Goal: Information Seeking & Learning: Learn about a topic

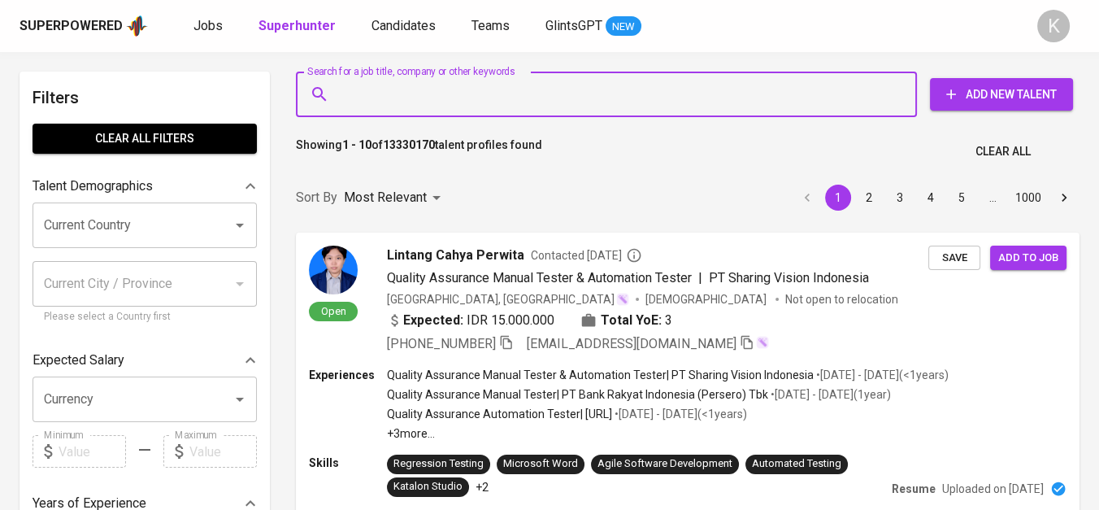
click at [430, 85] on input "Search for a job title, company or other keywords" at bounding box center [611, 94] width 550 height 31
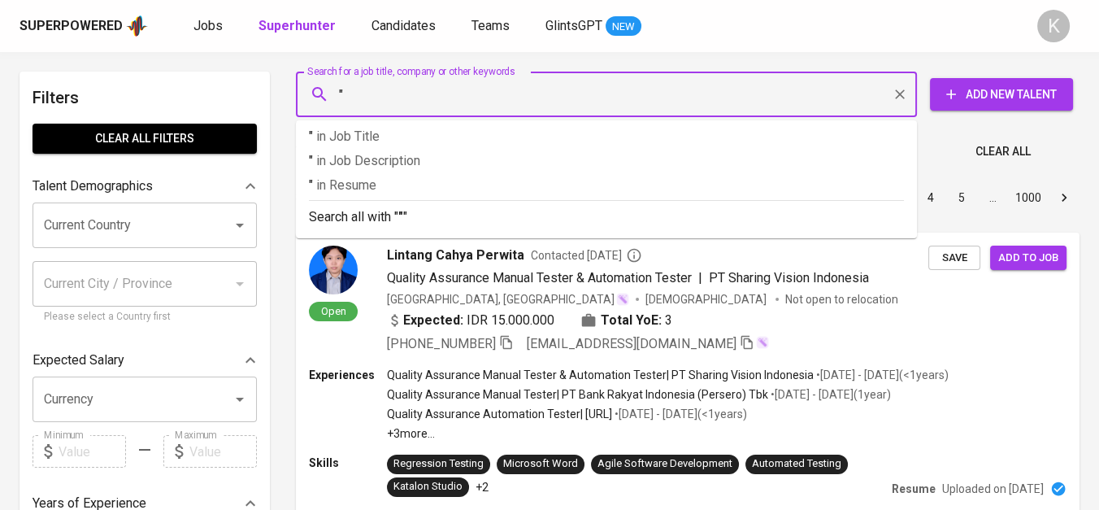
paste input "PT. Karunia Kreasi Printa"
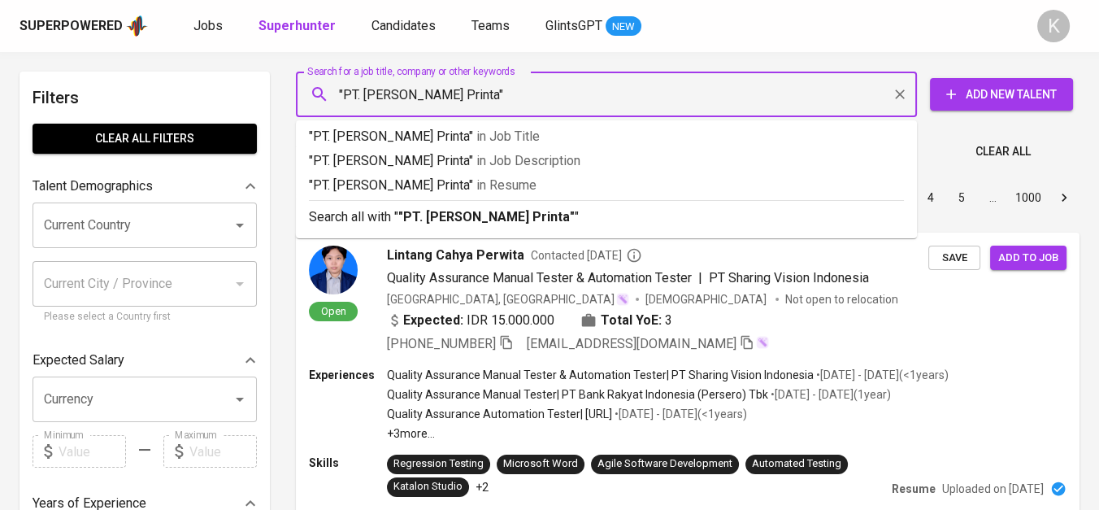
click at [366, 94] on input ""PT. Karunia Kreasi Printa"" at bounding box center [611, 94] width 550 height 31
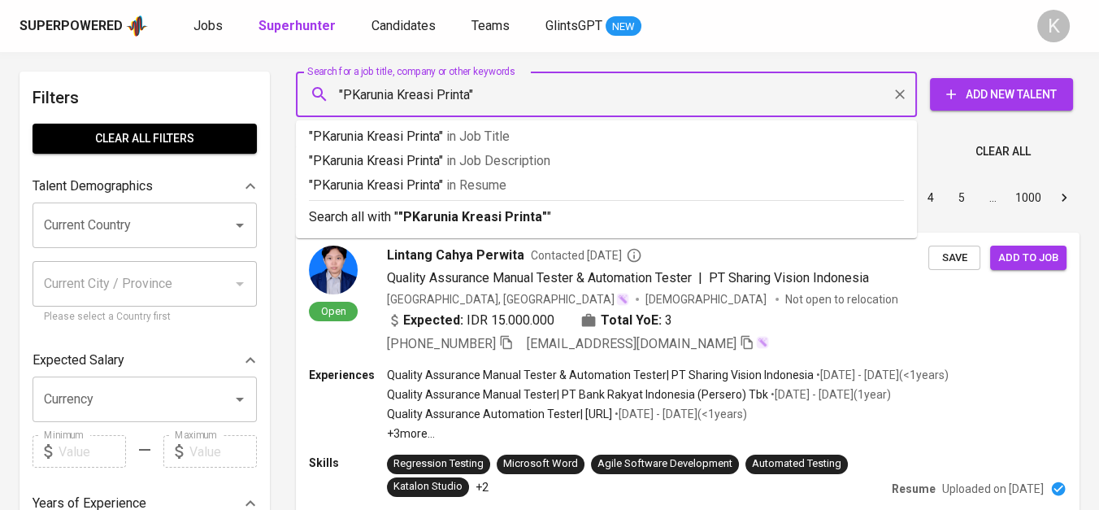
type input ""Karunia Kreasi Printa""
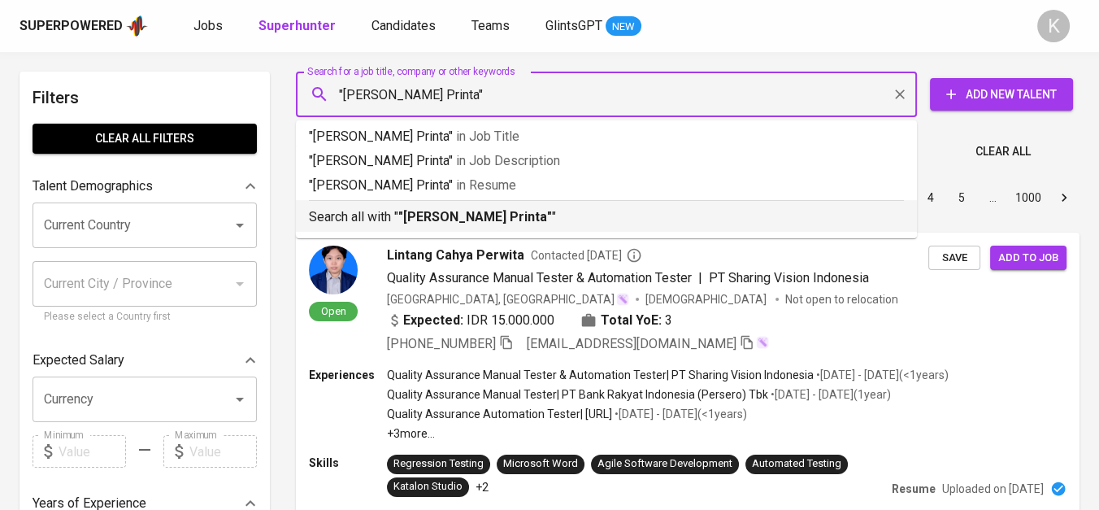
click at [437, 215] on b ""Karunia Kreasi Printa"" at bounding box center [475, 216] width 154 height 15
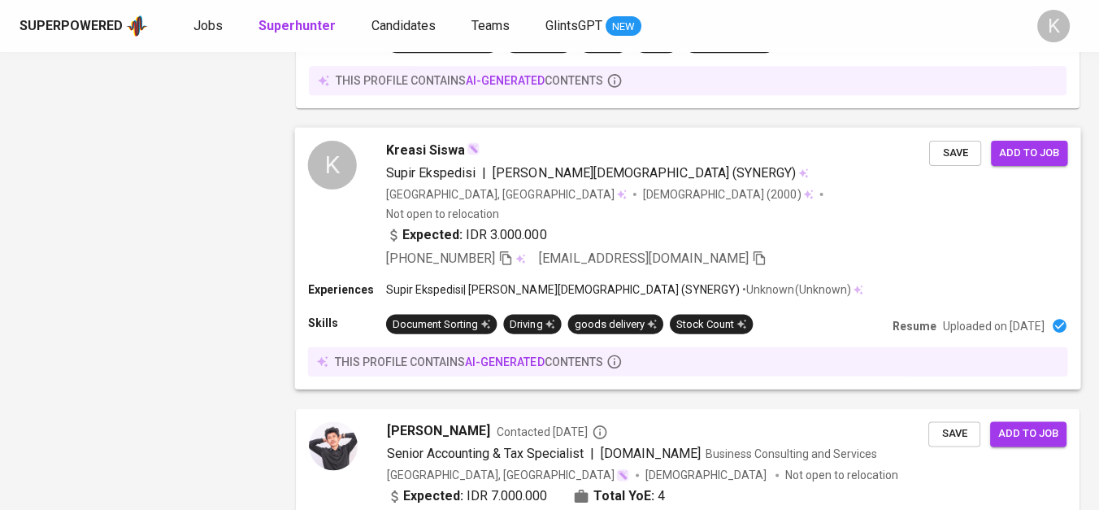
scroll to position [2223, 0]
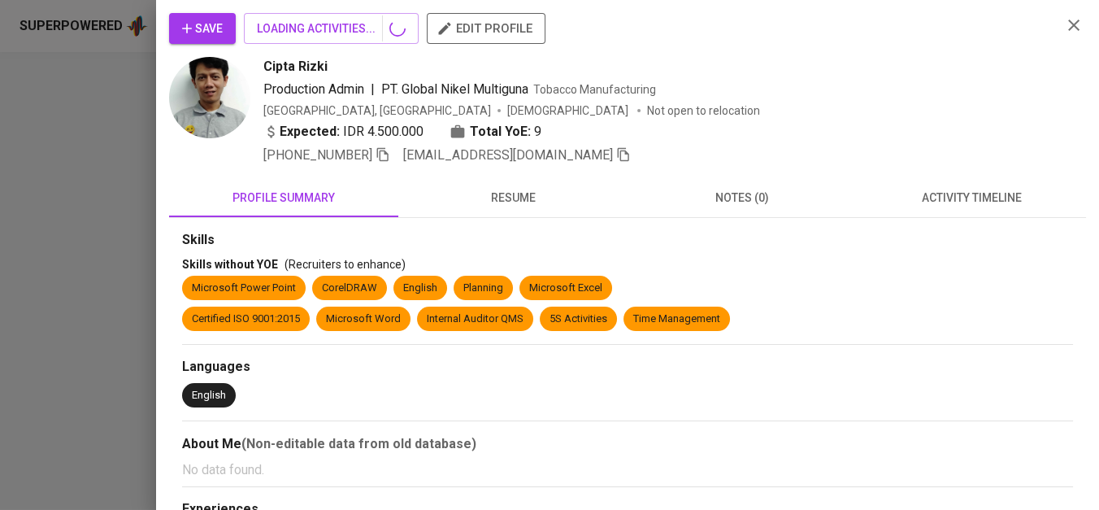
scroll to position [0, 0]
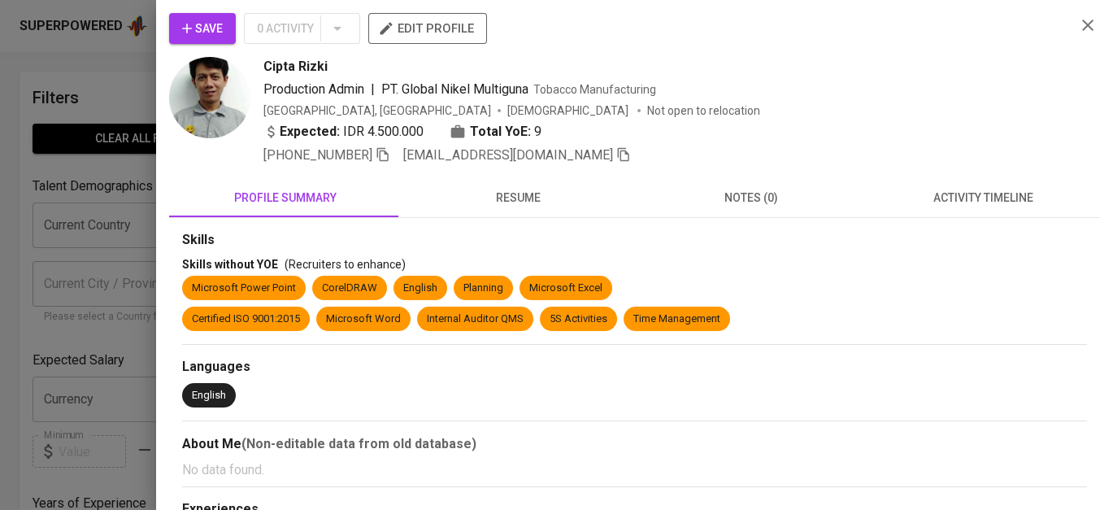
click at [67, 201] on div at bounding box center [556, 255] width 1113 height 510
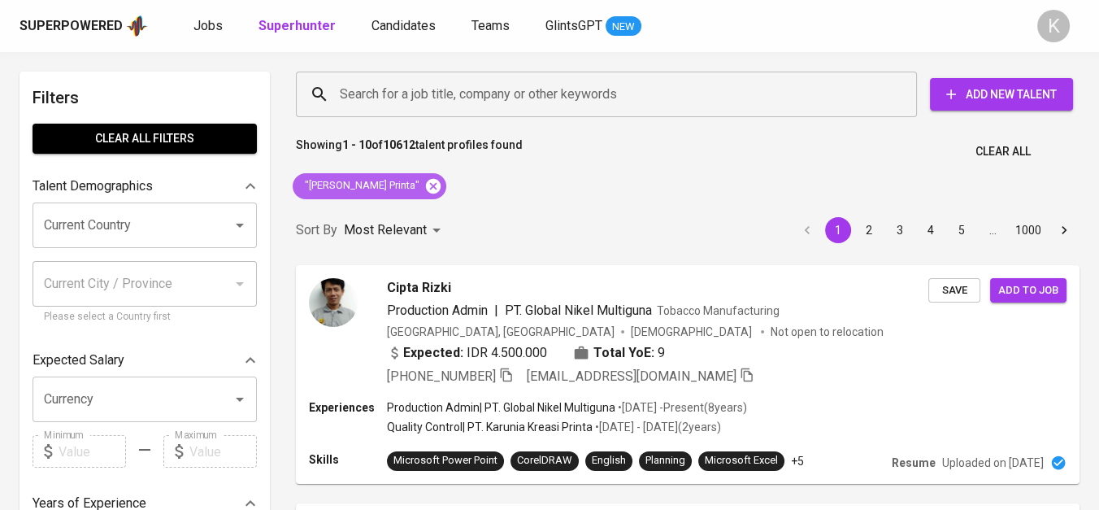
click at [426, 182] on icon at bounding box center [433, 185] width 15 height 15
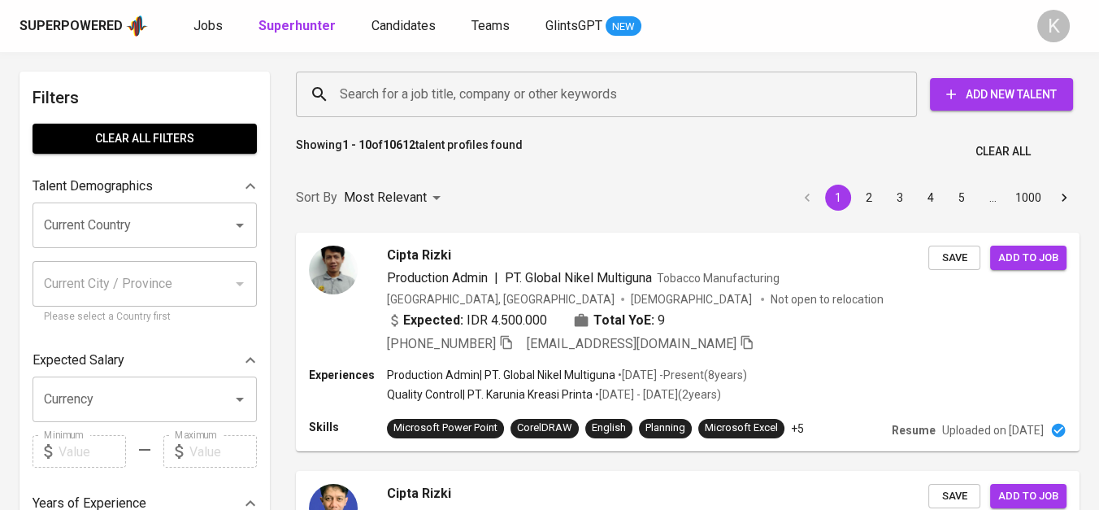
click at [394, 95] on input "Search for a job title, company or other keywords" at bounding box center [611, 94] width 550 height 31
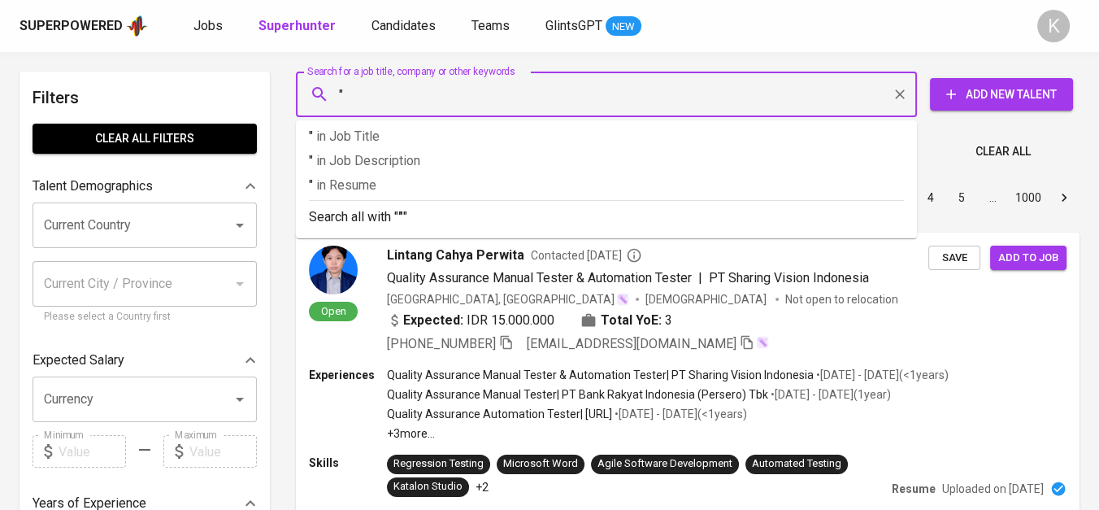
paste input "PT. Nusantara Karunia Mineral"
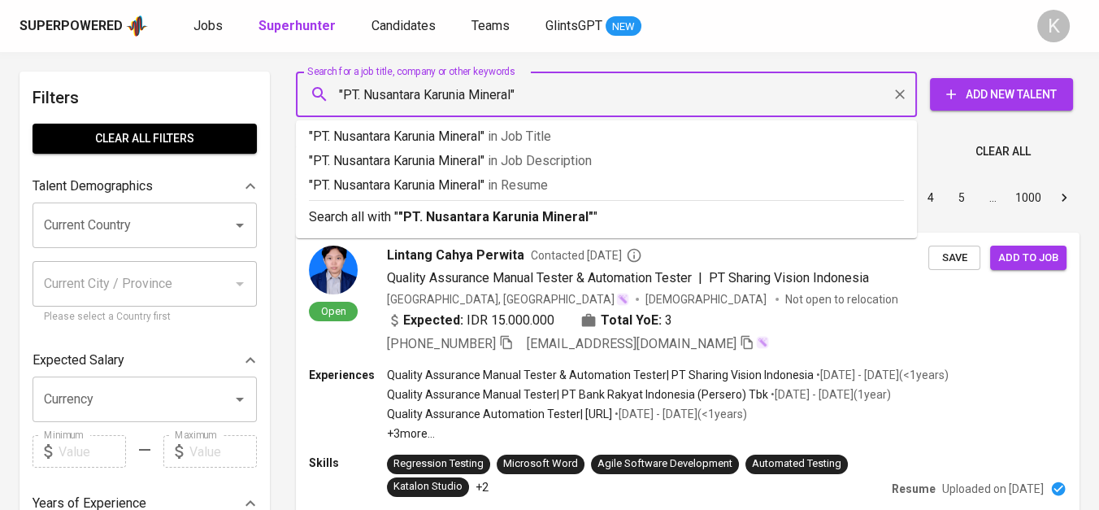
click at [362, 98] on input ""PT. Nusantara Karunia Mineral"" at bounding box center [611, 94] width 550 height 31
type input ""Nusantara Karunia Mineral""
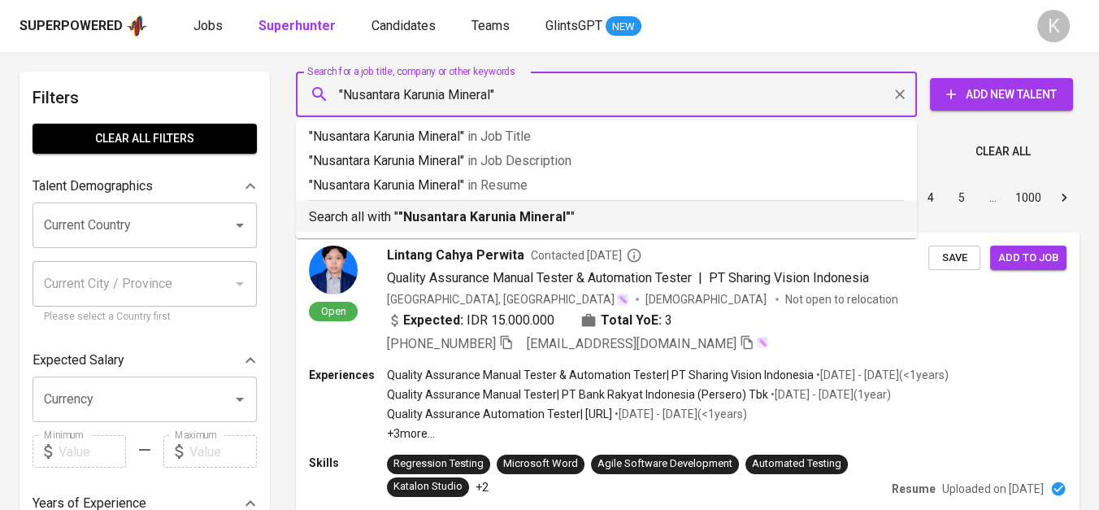
click at [467, 207] on p "Search all with " "Nusantara Karunia Mineral" "" at bounding box center [606, 217] width 595 height 20
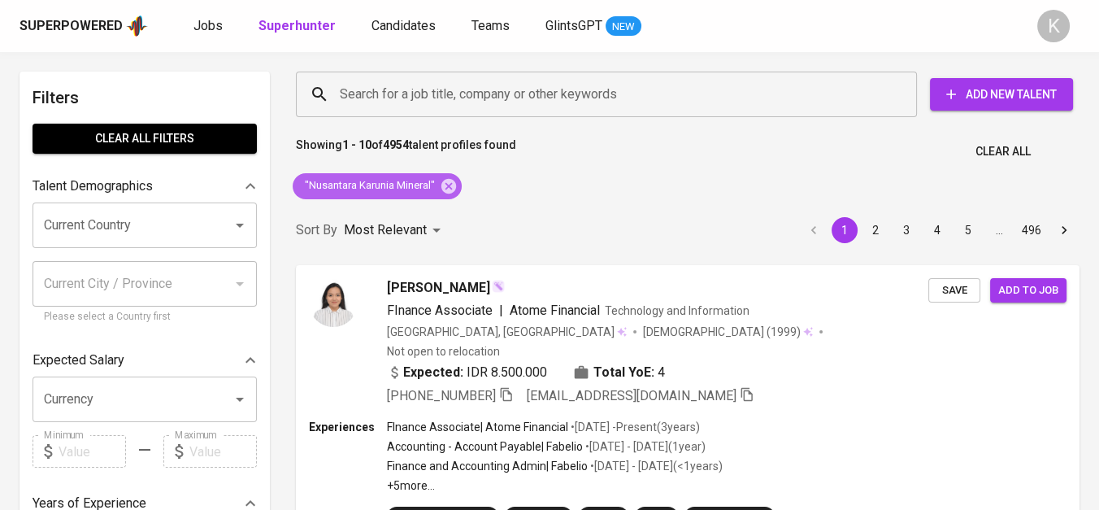
drag, startPoint x: 448, startPoint y: 180, endPoint x: 559, endPoint y: 3, distance: 209.3
click at [447, 179] on icon at bounding box center [448, 185] width 15 height 15
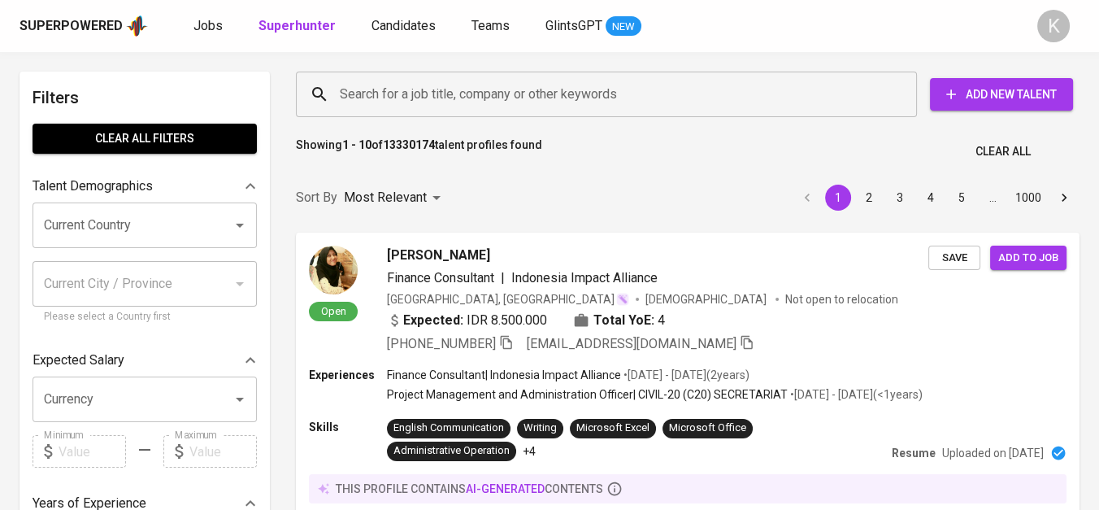
click at [418, 99] on input "Search for a job title, company or other keywords" at bounding box center [611, 94] width 550 height 31
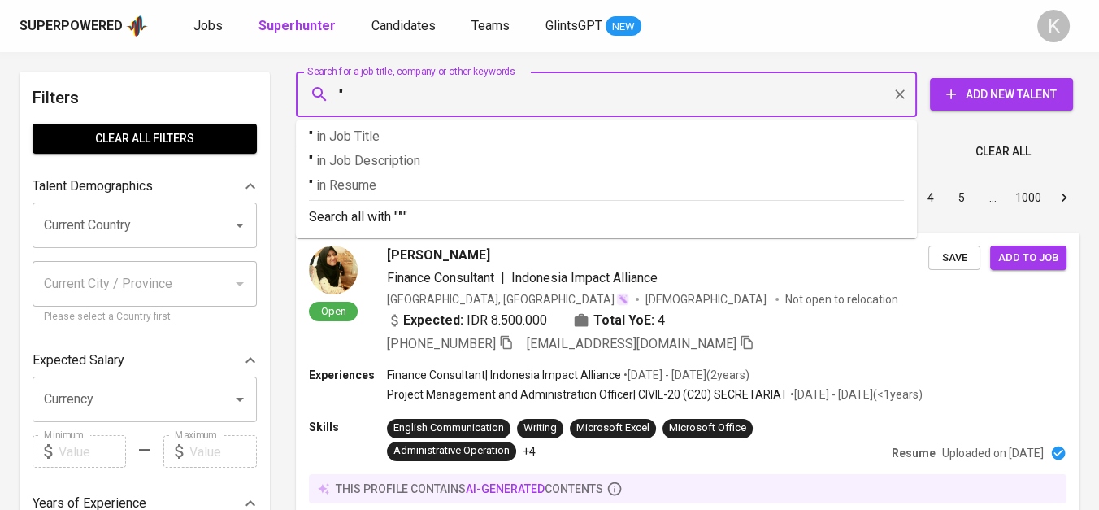
paste input "MEGA PUTRA GARMENT"
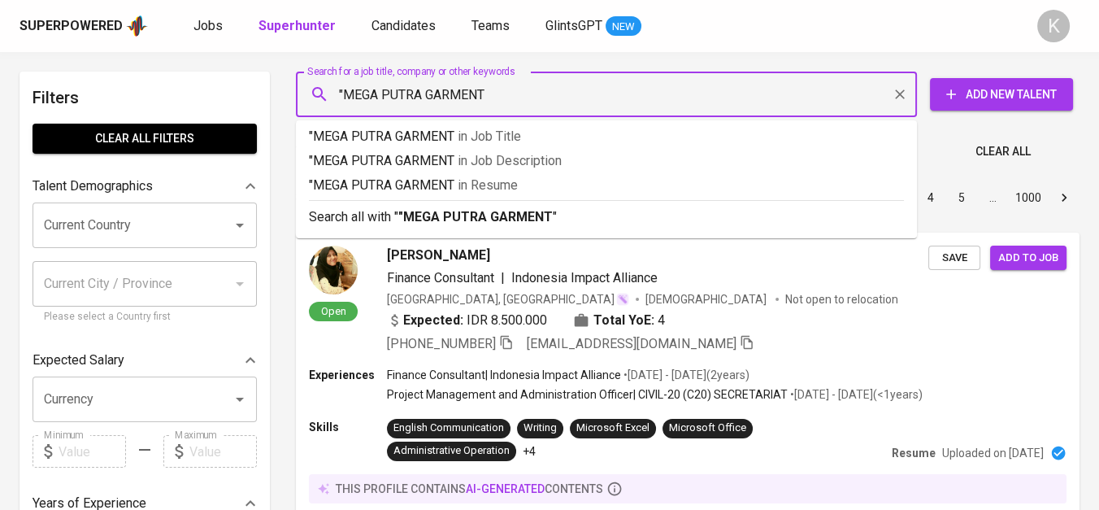
type input ""MEGA PUTRA GARMENT""
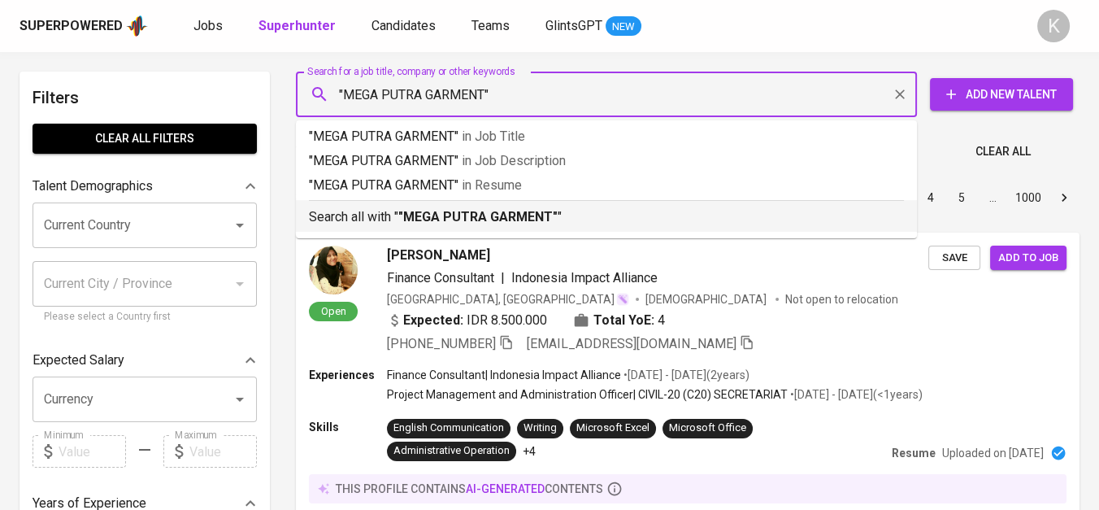
click at [515, 207] on p "Search all with " "MEGA PUTRA GARMENT" "" at bounding box center [606, 217] width 595 height 20
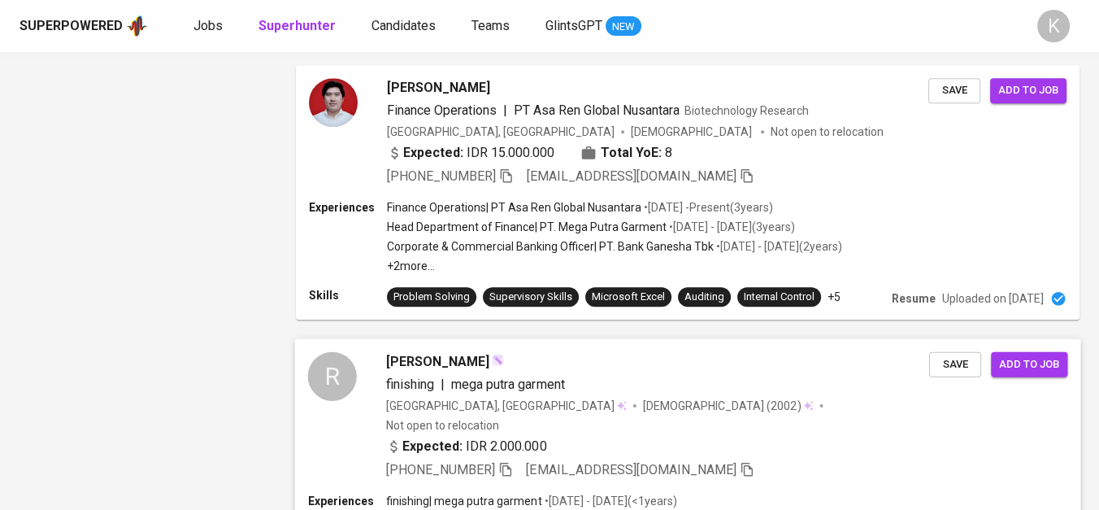
scroll to position [1907, 0]
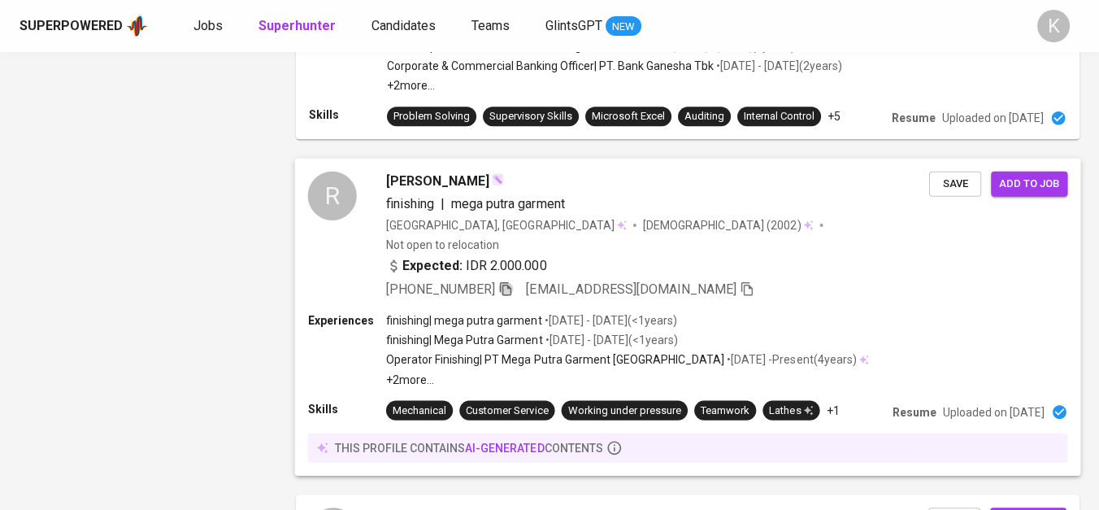
click at [508, 281] on icon "button" at bounding box center [505, 288] width 11 height 14
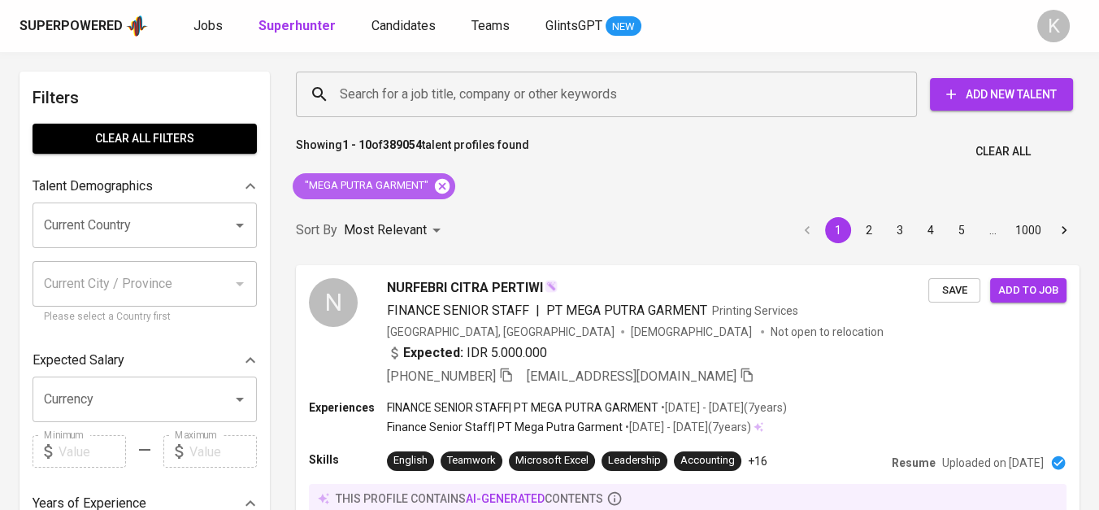
click at [440, 181] on icon at bounding box center [442, 185] width 15 height 15
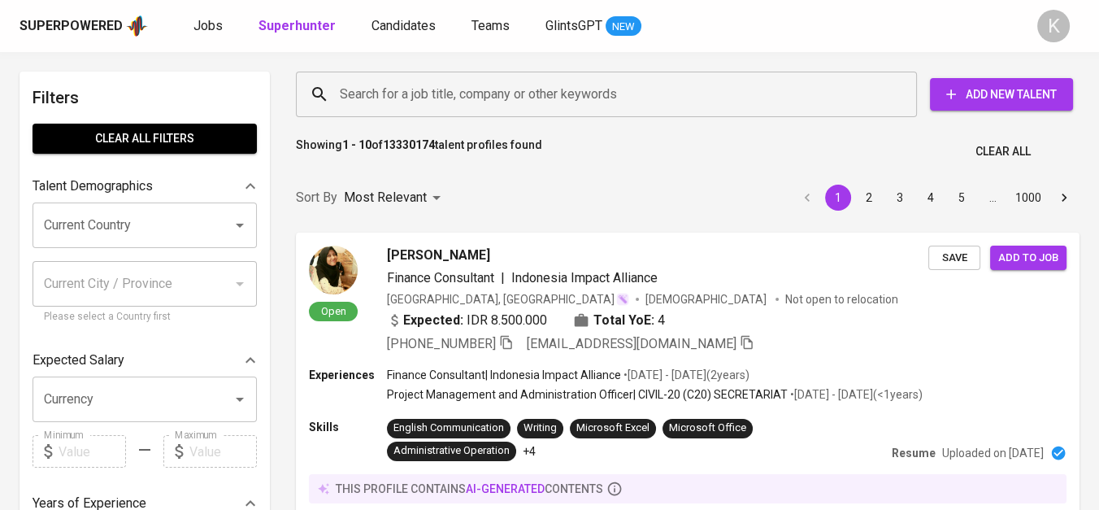
click at [490, 90] on input "Search for a job title, company or other keywords" at bounding box center [611, 94] width 550 height 31
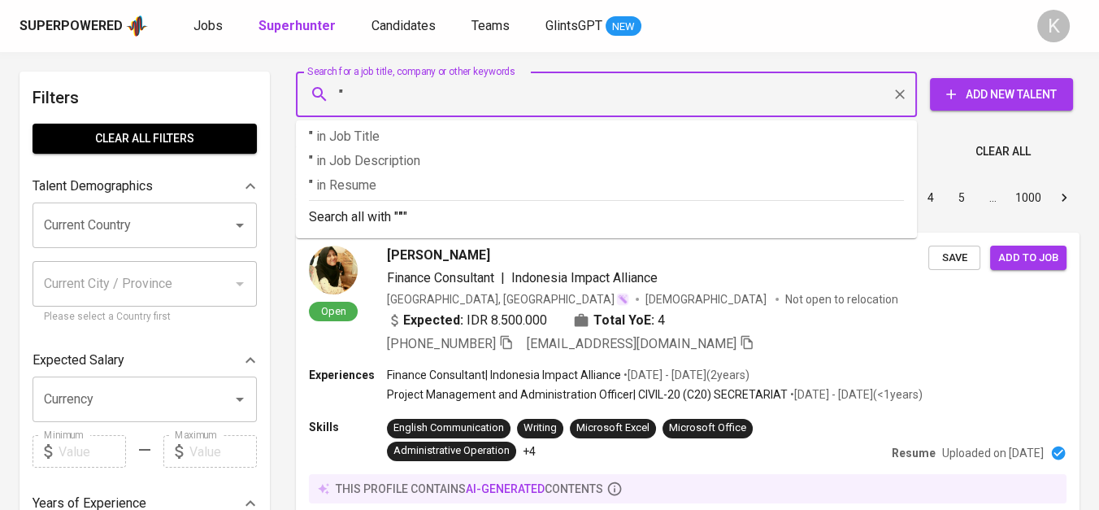
paste input "Kiewell Plastic Packaging"
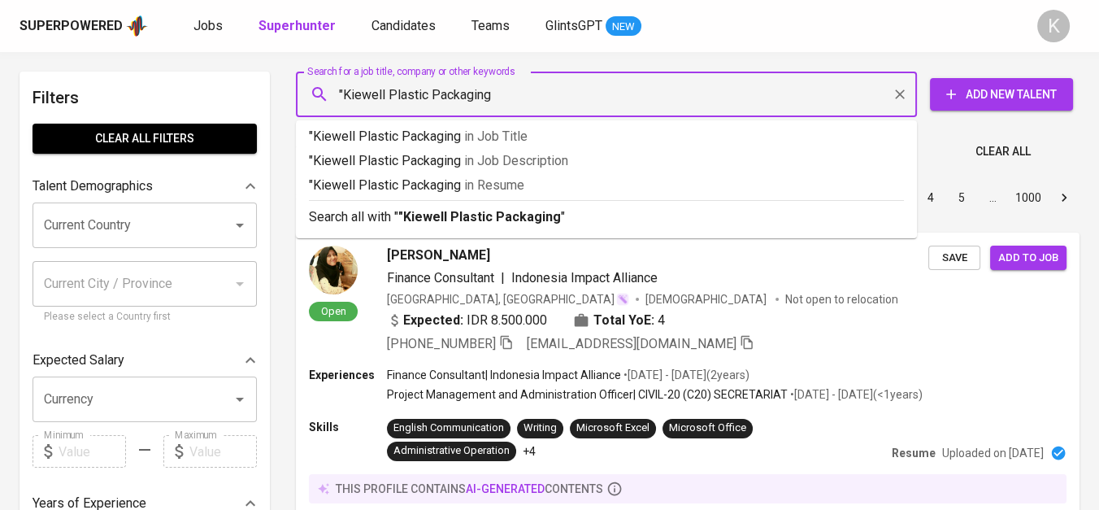
type input ""Kiewell Plastic Packaging""
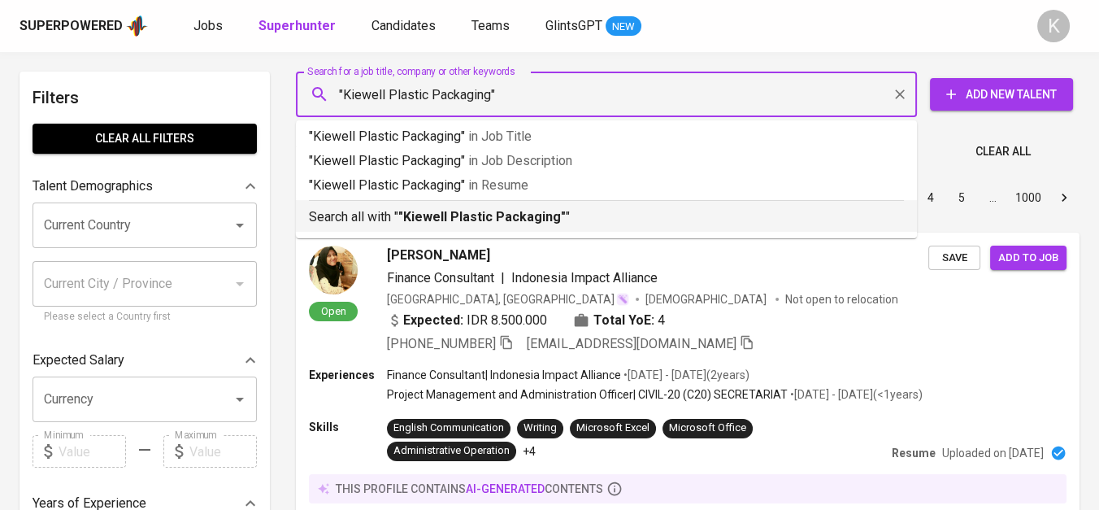
click at [552, 215] on b ""Kiewell Plastic Packaging"" at bounding box center [481, 216] width 167 height 15
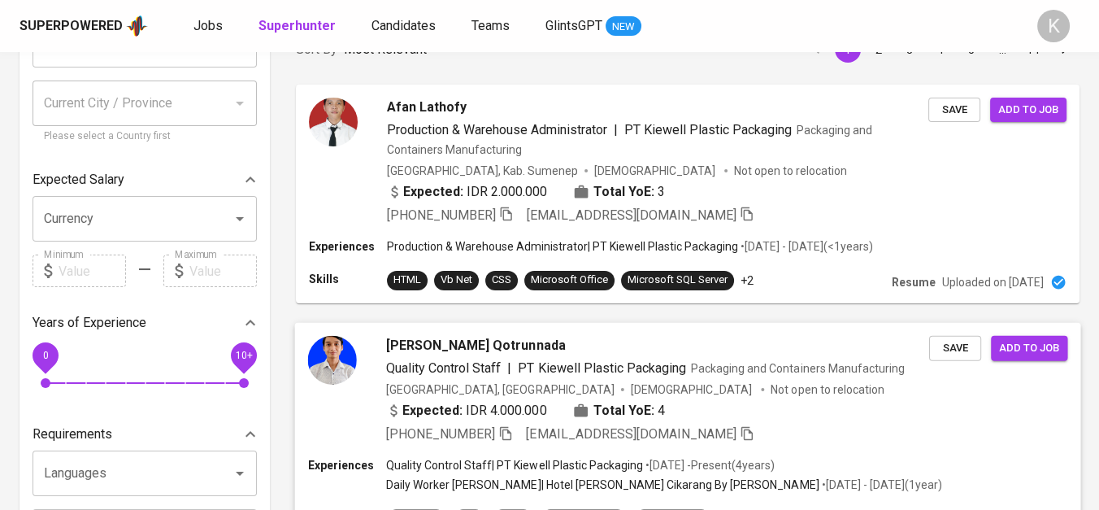
scroll to position [271, 0]
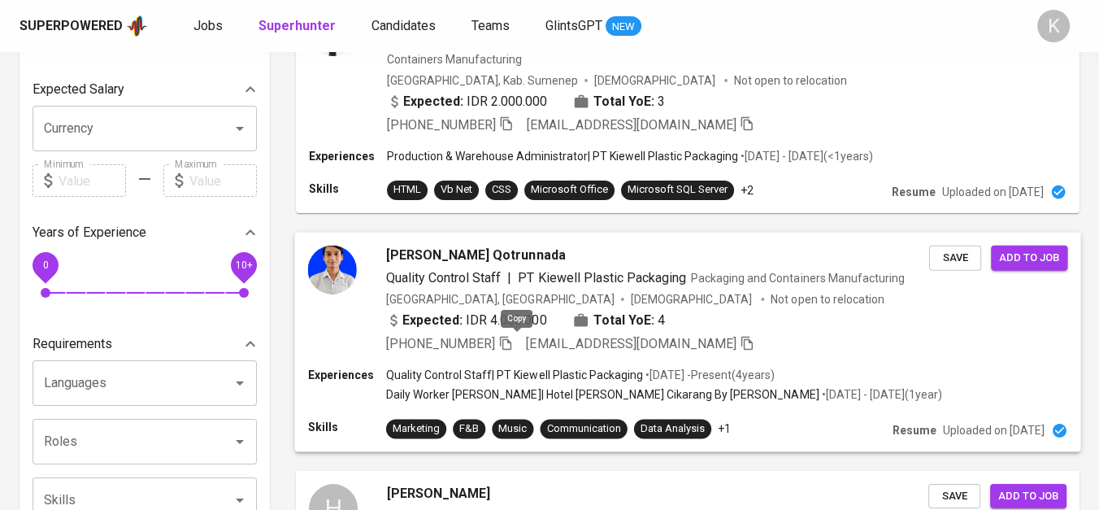
click at [511, 348] on icon "button" at bounding box center [505, 343] width 11 height 14
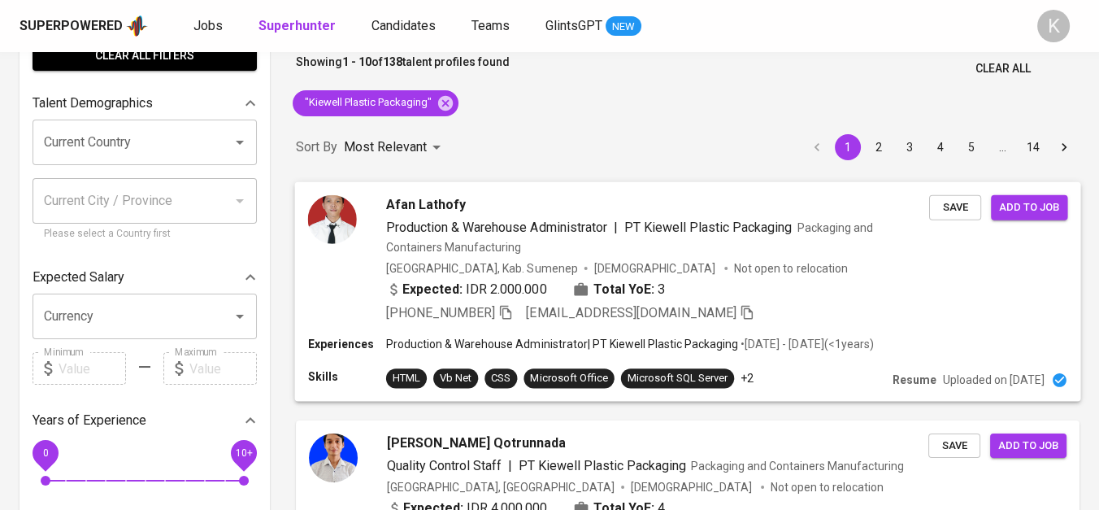
scroll to position [0, 0]
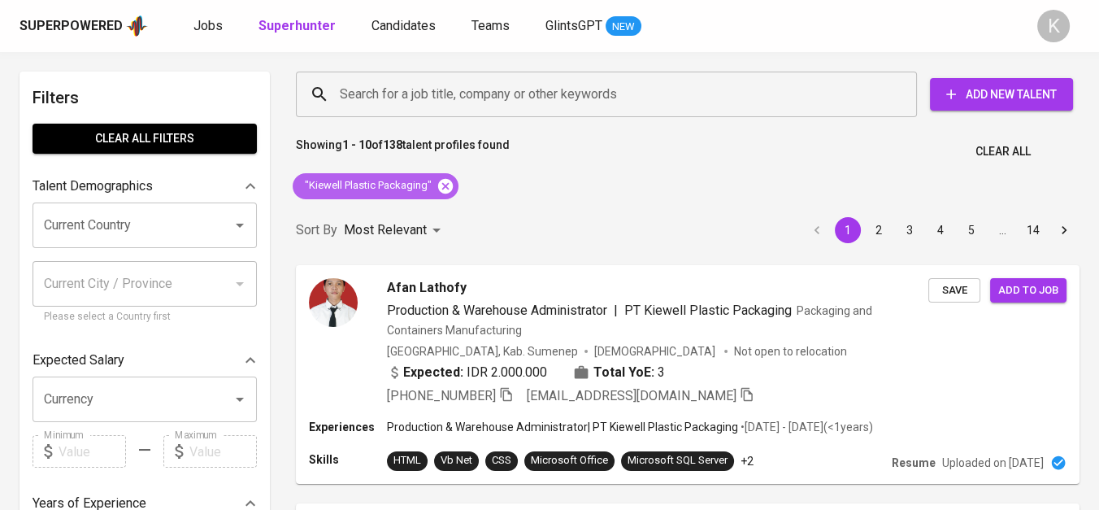
click at [444, 183] on icon at bounding box center [446, 186] width 18 height 18
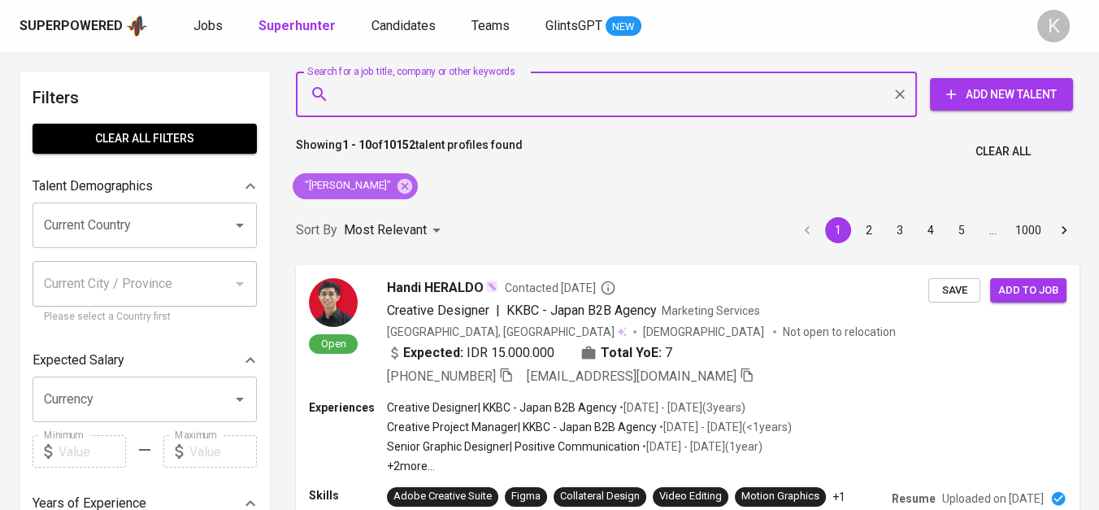
drag, startPoint x: 408, startPoint y: 189, endPoint x: 567, endPoint y: 11, distance: 237.8
click at [408, 189] on icon at bounding box center [405, 186] width 18 height 18
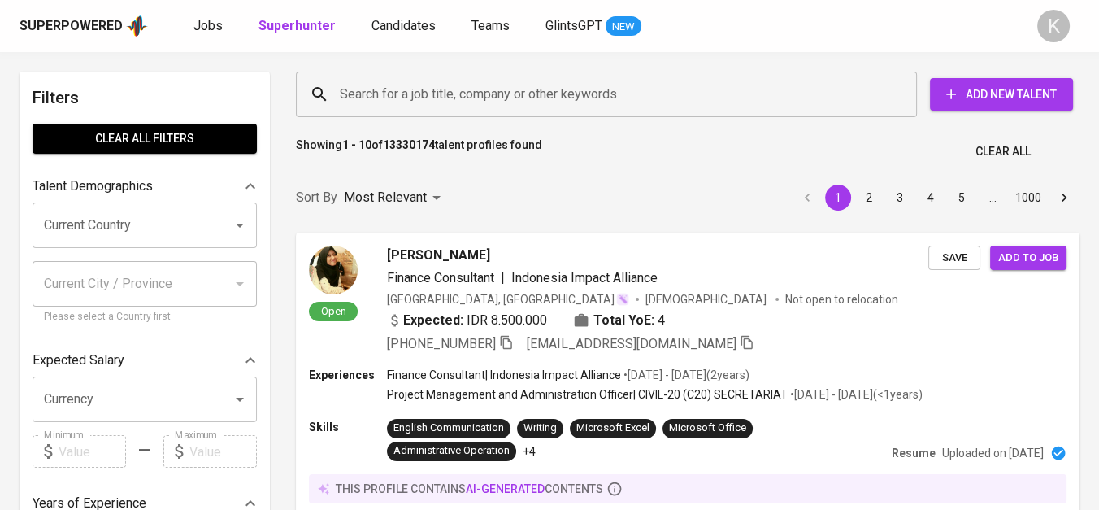
click at [463, 88] on input "Search for a job title, company or other keywords" at bounding box center [611, 94] width 550 height 31
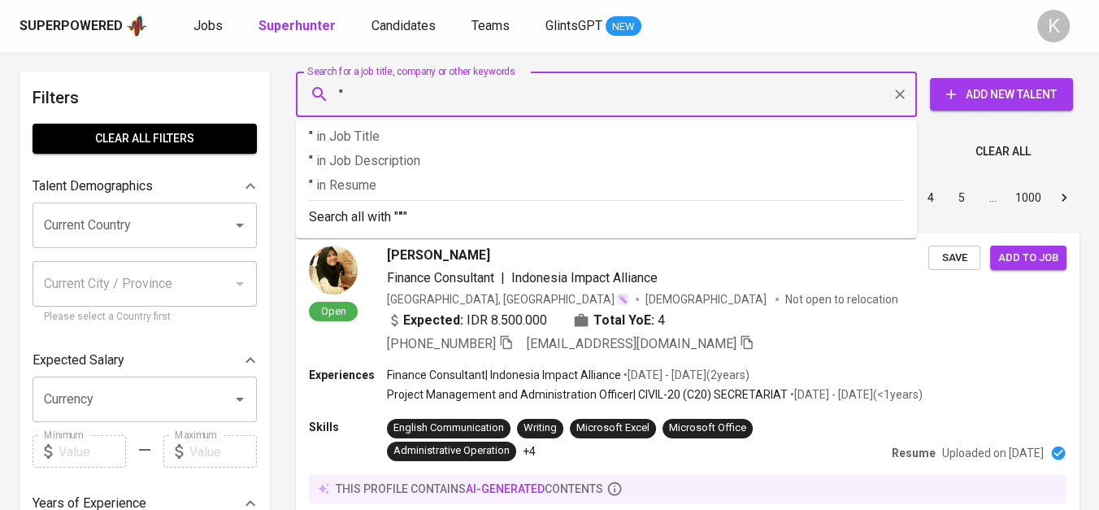
paste input "PT. Aura Harmoni Indonesia"
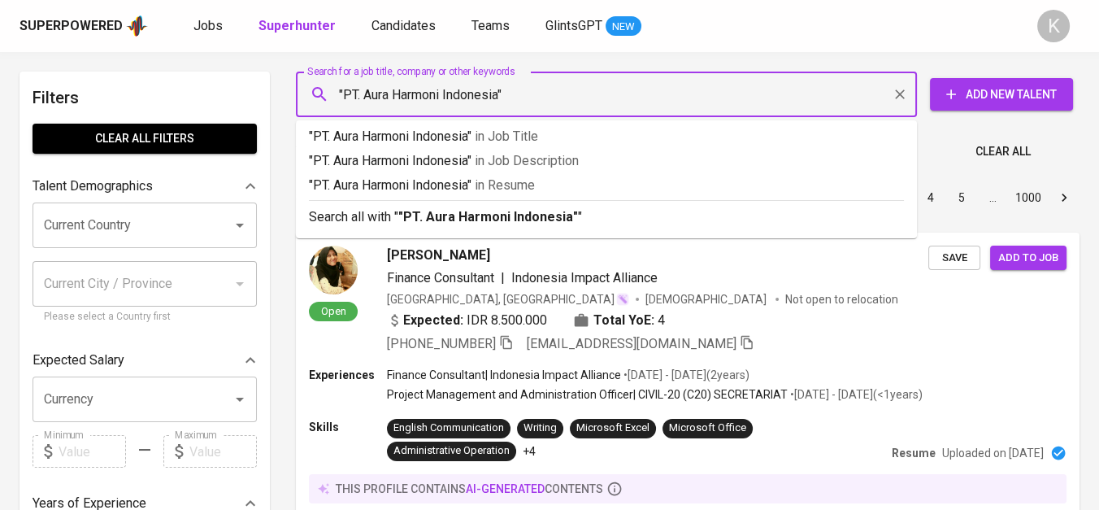
drag, startPoint x: 364, startPoint y: 101, endPoint x: 380, endPoint y: 107, distance: 17.2
click at [364, 102] on input ""PT. Aura Harmoni Indonesia"" at bounding box center [611, 94] width 550 height 31
type input ""Aura Harmoni Indonesia""
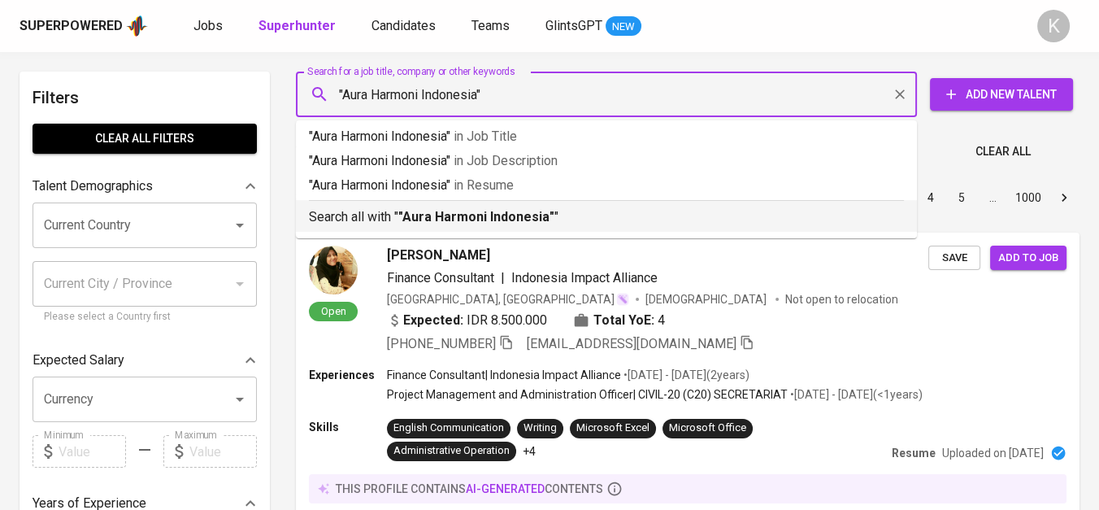
click at [592, 210] on p "Search all with " "Aura Harmoni Indonesia" "" at bounding box center [606, 217] width 595 height 20
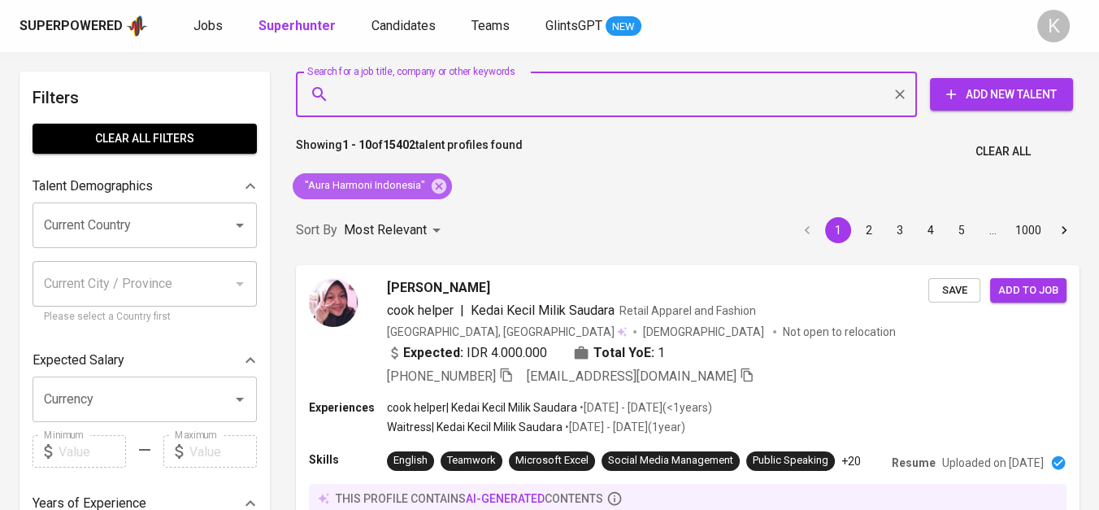
drag, startPoint x: 441, startPoint y: 186, endPoint x: 691, endPoint y: 4, distance: 309.0
click at [441, 186] on icon at bounding box center [439, 185] width 15 height 15
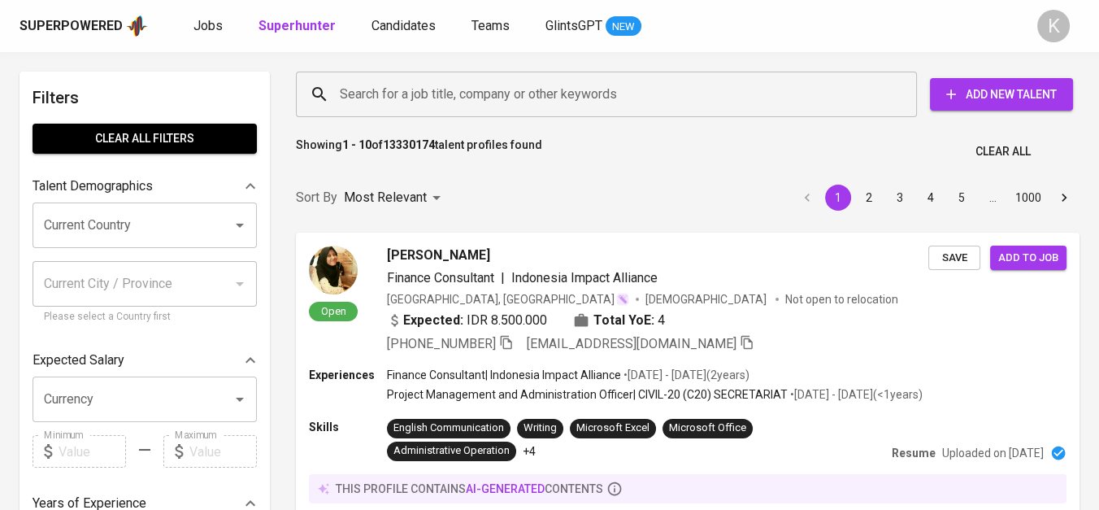
click at [496, 102] on input "Search for a job title, company or other keywords" at bounding box center [611, 94] width 550 height 31
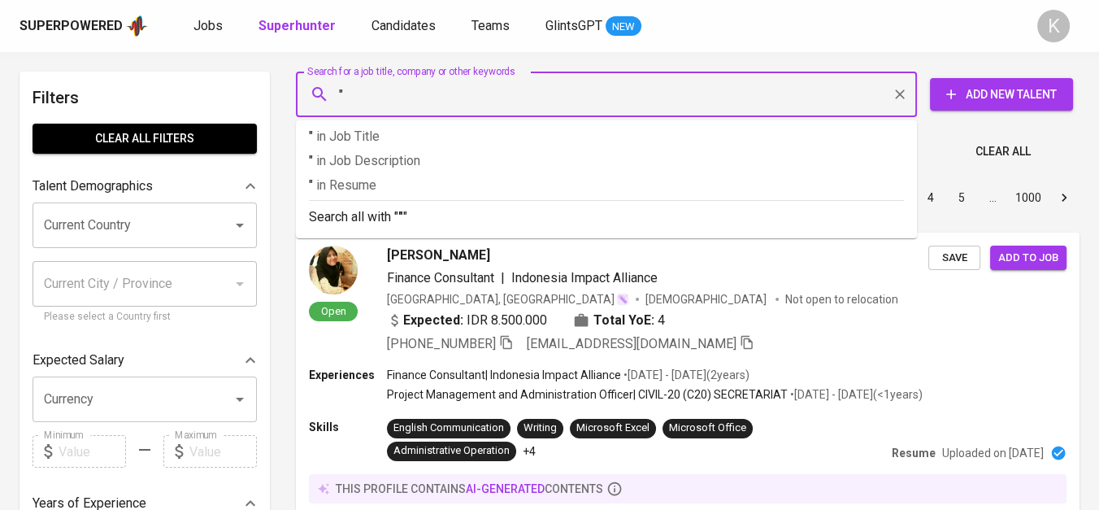
paste input "MENTHOBI MAKMUR LESTARI"
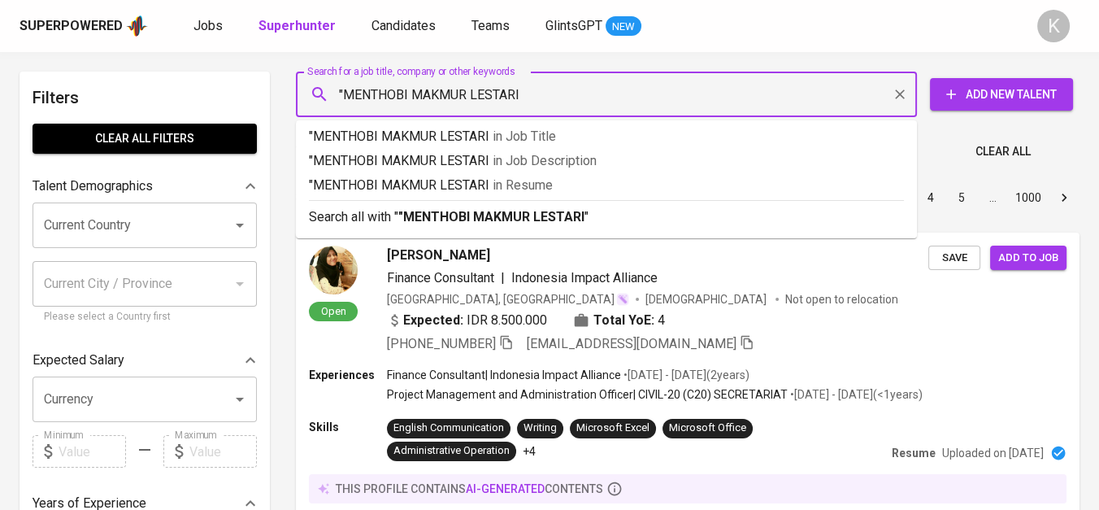
type input ""MENTHOBI MAKMUR LESTARI""
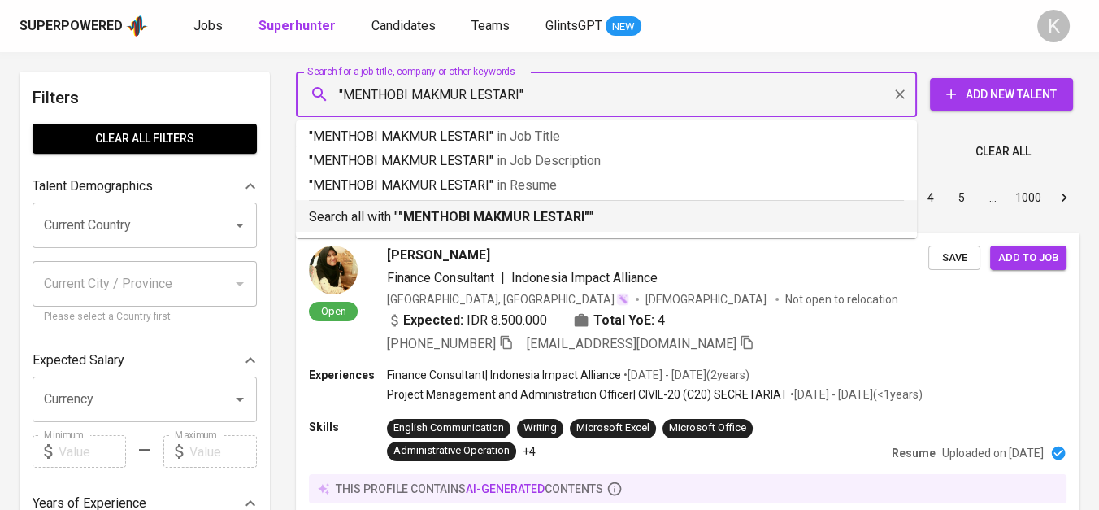
click at [491, 222] on b ""MENTHOBI MAKMUR LESTARI"" at bounding box center [493, 216] width 191 height 15
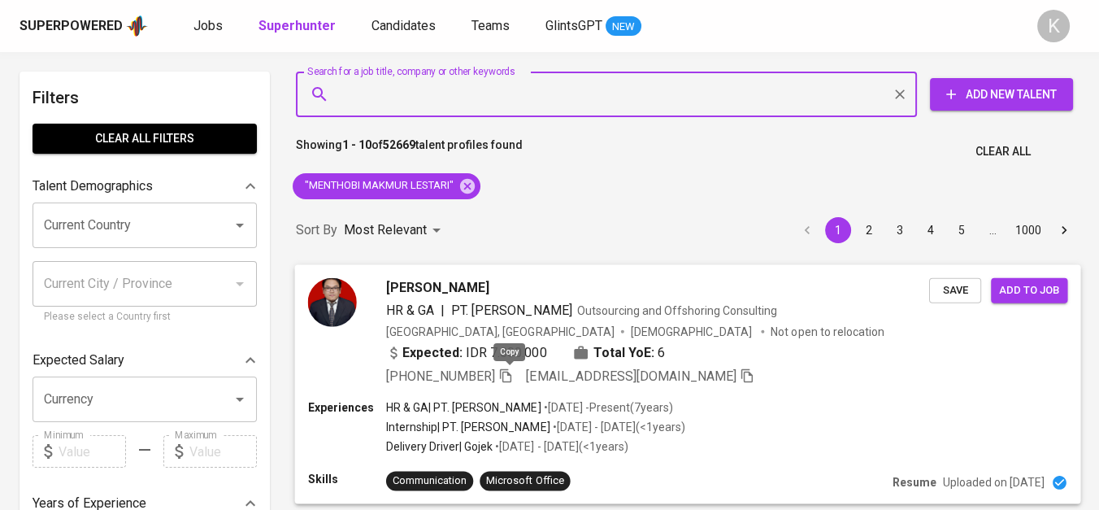
click at [508, 377] on icon "button" at bounding box center [505, 374] width 15 height 15
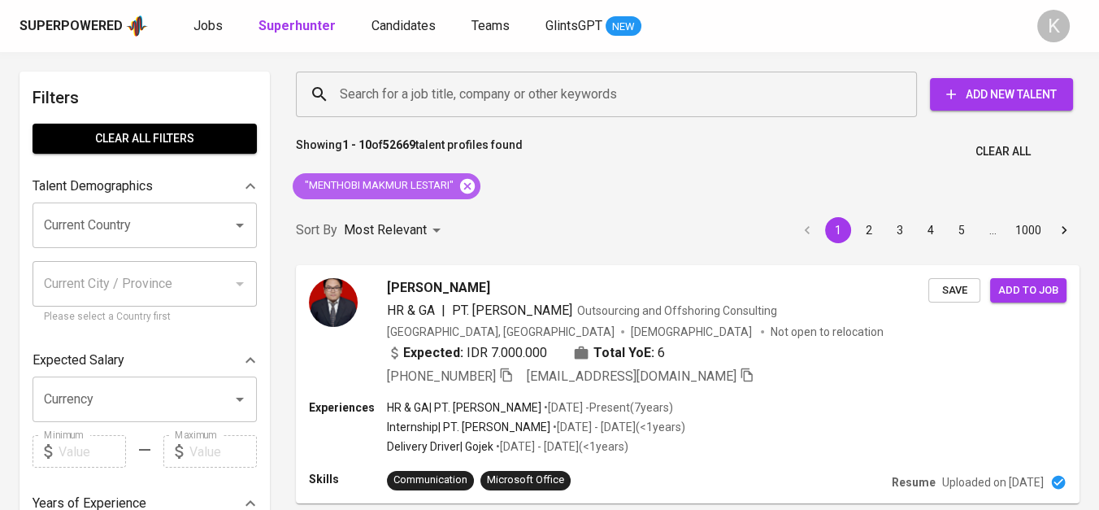
click at [466, 185] on icon at bounding box center [467, 185] width 15 height 15
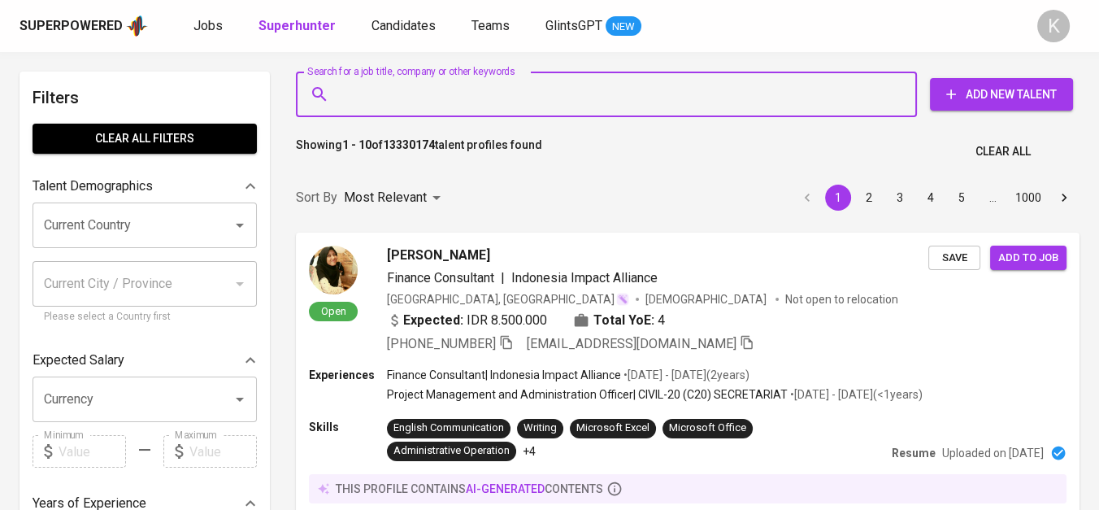
click at [477, 107] on input "Search for a job title, company or other keywords" at bounding box center [611, 94] width 550 height 31
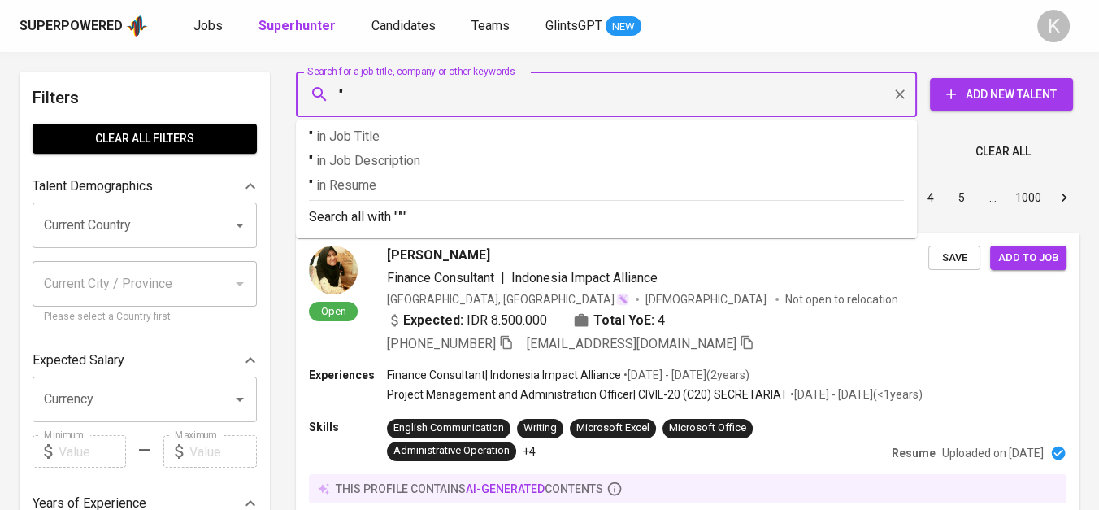
paste input "Synergy INSANI PRIMALINK"
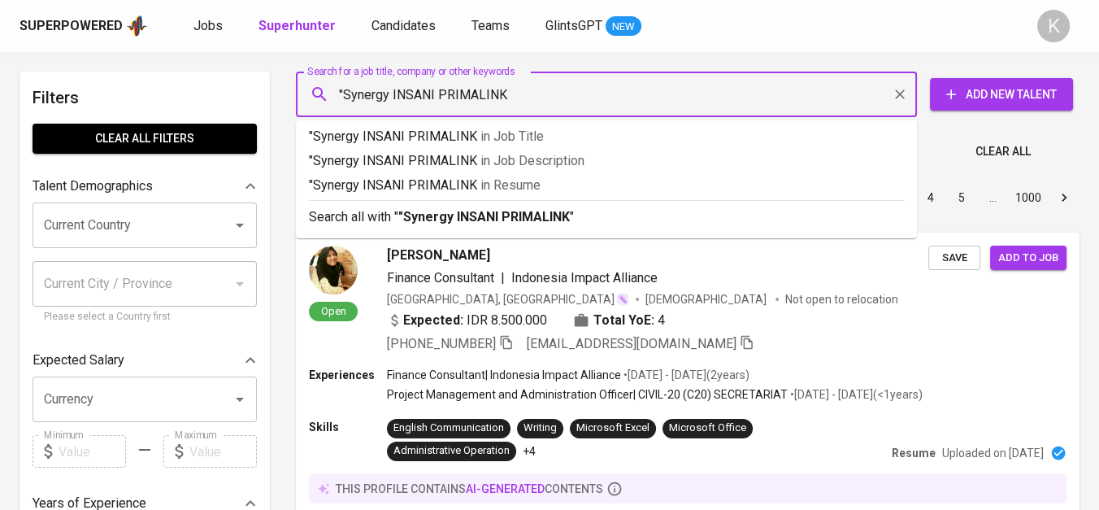
type input ""Synergy INSANI PRIMALINK""
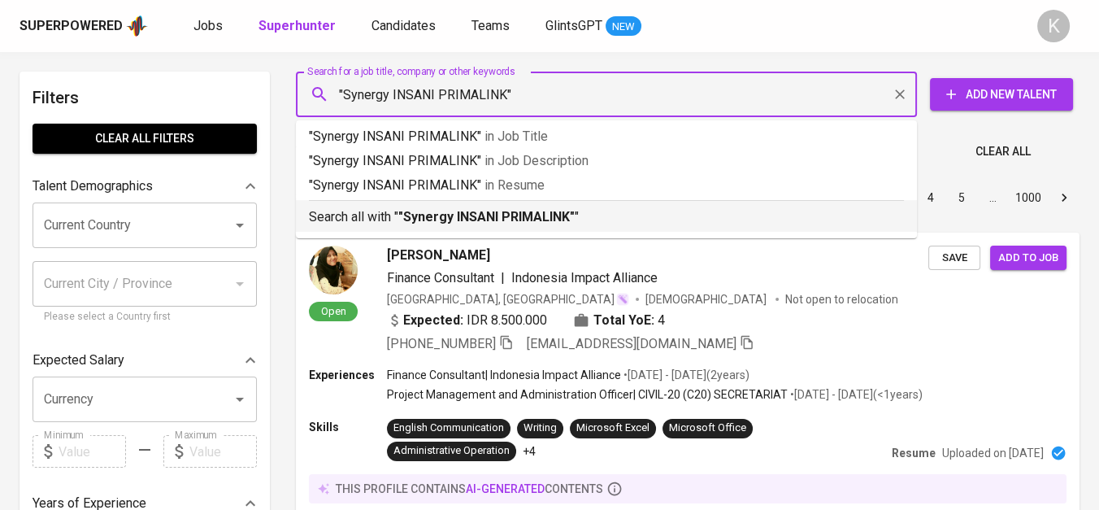
click at [520, 204] on div "Search all with " "Synergy INSANI PRIMALINK" "" at bounding box center [606, 213] width 595 height 27
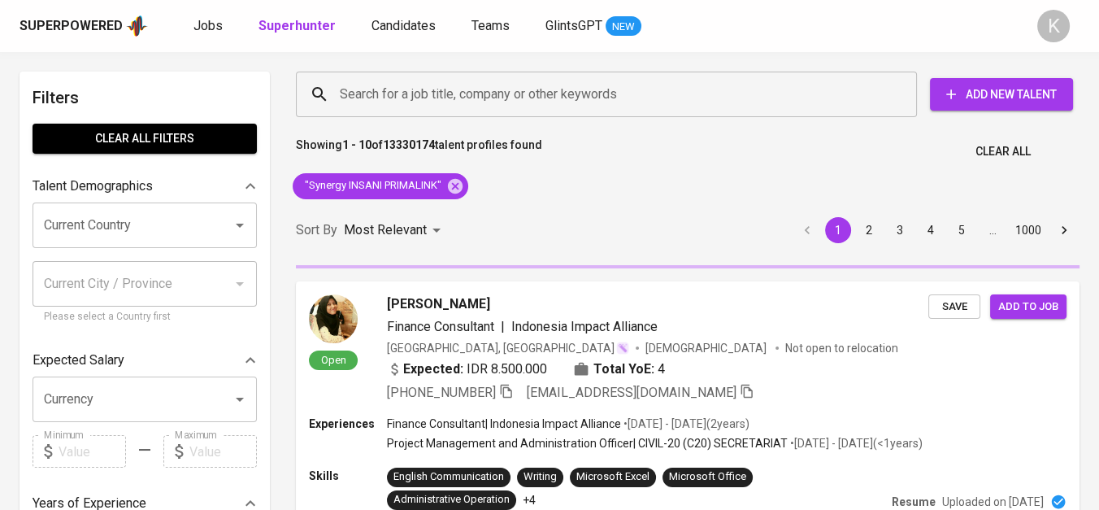
click at [436, 211] on div "Sort By Most Relevant MOST_RELEVANT 1 2 3 4 5 … 1000" at bounding box center [687, 231] width 803 height 50
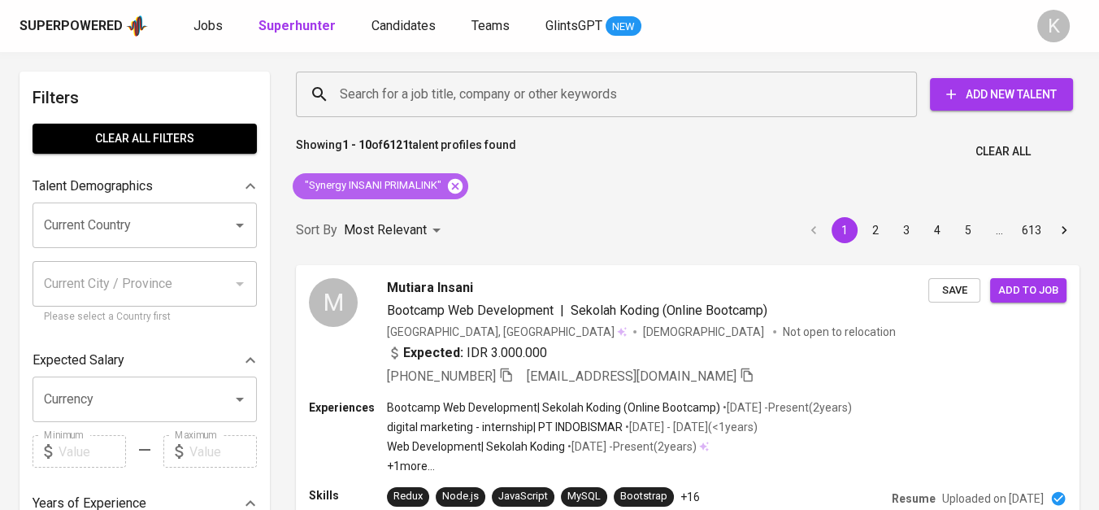
click at [453, 182] on icon at bounding box center [455, 185] width 15 height 15
